Goal: Task Accomplishment & Management: Use online tool/utility

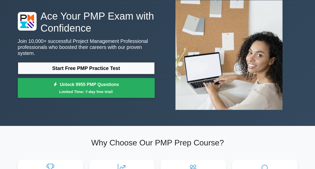
scroll to position [50, 0]
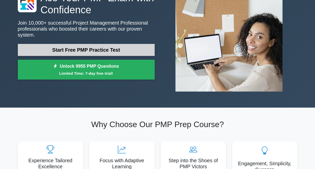
click at [117, 45] on link "Start Free PMP Practice Test" at bounding box center [86, 50] width 137 height 12
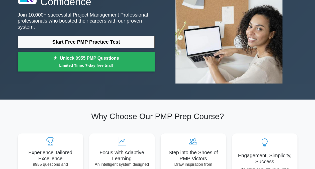
scroll to position [0, 0]
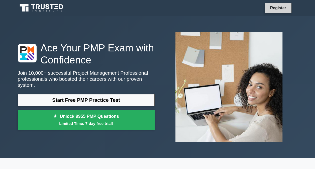
click at [277, 9] on link "Register" at bounding box center [278, 8] width 22 height 6
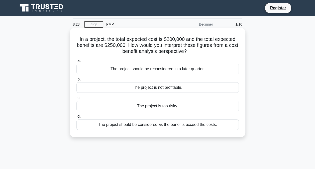
click at [149, 126] on div "The project should be considered as the benefits exceed the costs." at bounding box center [157, 124] width 162 height 11
click at [76, 118] on input "d. The project should be considered as the benefits exceed the costs." at bounding box center [76, 116] width 0 height 3
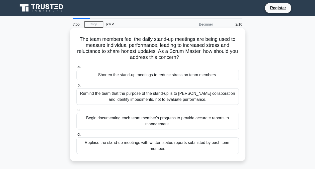
click at [151, 100] on div "Remind the team that the purpose of the stand-up is to foster collaboration and…" at bounding box center [157, 96] width 162 height 17
click at [76, 87] on input "b. Remind the team that the purpose of the stand-up is to foster collaboration …" at bounding box center [76, 85] width 0 height 3
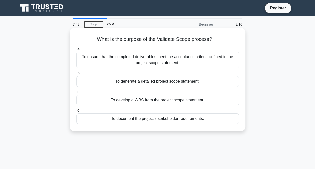
click at [158, 63] on div "To ensure that the completed deliverables meet the acceptance criteria defined …" at bounding box center [157, 60] width 162 height 17
click at [76, 50] on input "a. To ensure that the completed deliverables meet the acceptance criteria defin…" at bounding box center [76, 48] width 0 height 3
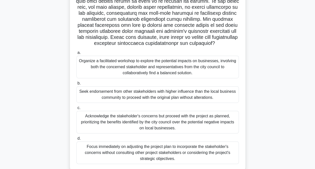
scroll to position [100, 0]
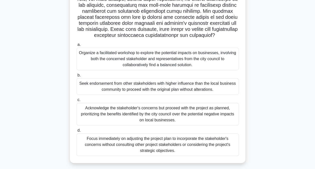
click at [135, 58] on div "Organize a facilitated workshop to explore the potential impacts on businesses,…" at bounding box center [157, 59] width 162 height 23
click at [76, 46] on input "a. Organize a facilitated workshop to explore the potential impacts on business…" at bounding box center [76, 44] width 0 height 3
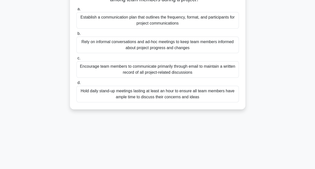
scroll to position [0, 0]
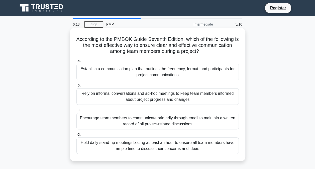
click at [107, 76] on div "Establish a communication plan that outlines the frequency, format, and partici…" at bounding box center [157, 72] width 162 height 17
click at [76, 62] on input "a. Establish a communication plan that outlines the frequency, format, and part…" at bounding box center [76, 60] width 0 height 3
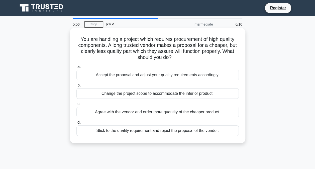
click at [158, 131] on div "Stick to the quality requirement and reject the proposal of the vendor." at bounding box center [157, 130] width 162 height 11
click at [76, 124] on input "d. Stick to the quality requirement and reject the proposal of the vendor." at bounding box center [76, 122] width 0 height 3
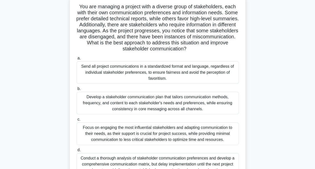
scroll to position [25, 0]
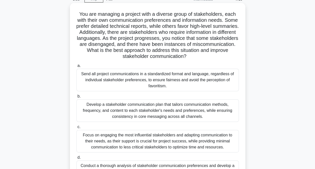
click at [136, 114] on div "Develop a stakeholder communication plan that tailors communication methods, fr…" at bounding box center [157, 110] width 162 height 23
click at [76, 98] on input "b. Develop a stakeholder communication plan that tailors communication methods,…" at bounding box center [76, 96] width 0 height 3
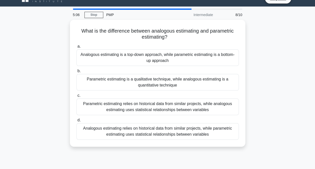
scroll to position [0, 0]
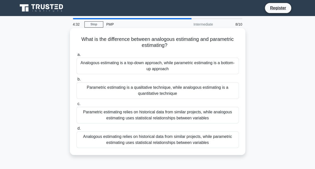
click at [146, 139] on div "Analogous estimating relies on historical data from similar projects, while par…" at bounding box center [157, 139] width 162 height 17
click at [76, 130] on input "d. Analogous estimating relies on historical data from similar projects, while …" at bounding box center [76, 128] width 0 height 3
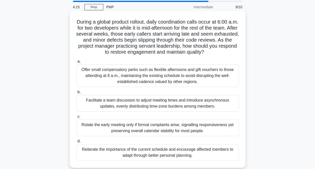
scroll to position [25, 0]
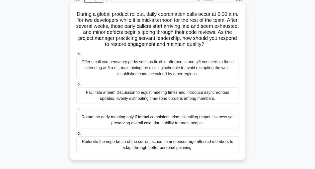
click at [125, 99] on div "Facilitate a team discussion to adjust meeting times and introduce asynchronous…" at bounding box center [157, 95] width 162 height 17
click at [76, 86] on input "b. Facilitate a team discussion to adjust meeting times and introduce asynchron…" at bounding box center [76, 84] width 0 height 3
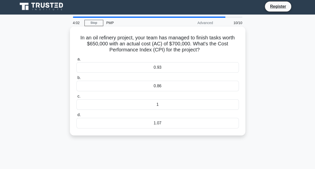
scroll to position [0, 0]
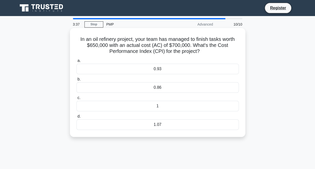
click at [135, 68] on div "0.93" at bounding box center [157, 69] width 162 height 11
click at [76, 62] on input "a. 0.93" at bounding box center [76, 60] width 0 height 3
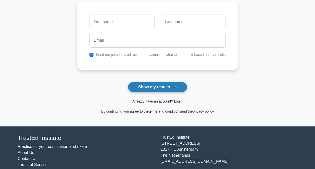
scroll to position [82, 0]
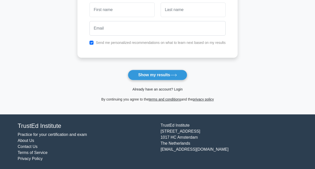
click at [160, 89] on link "Already have an account? Login" at bounding box center [157, 89] width 50 height 4
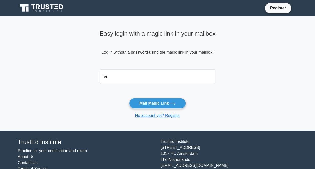
type input "viswanathan.tholanur@gmail.com"
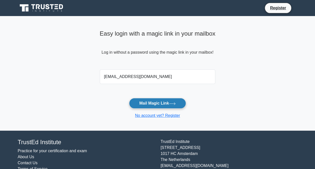
click at [148, 103] on button "Mail Magic Link" at bounding box center [157, 103] width 57 height 11
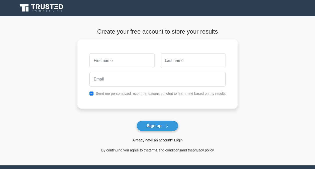
click at [179, 139] on link "Already have an account? Login" at bounding box center [157, 140] width 50 height 4
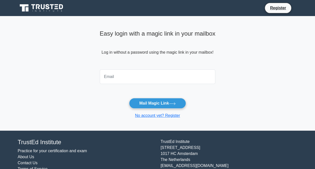
click at [146, 79] on input "email" at bounding box center [158, 76] width 116 height 15
type input "[EMAIL_ADDRESS][DOMAIN_NAME]"
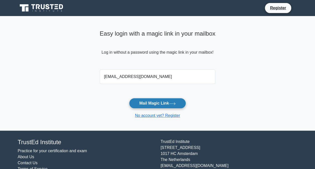
click at [153, 104] on button "Mail Magic Link" at bounding box center [157, 103] width 57 height 11
